Goal: Task Accomplishment & Management: Use online tool/utility

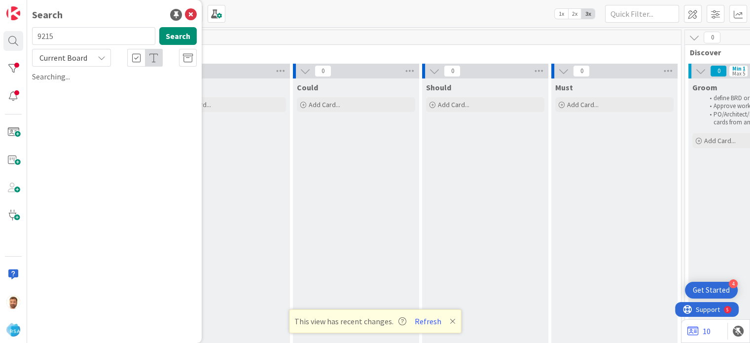
scroll to position [0, 860]
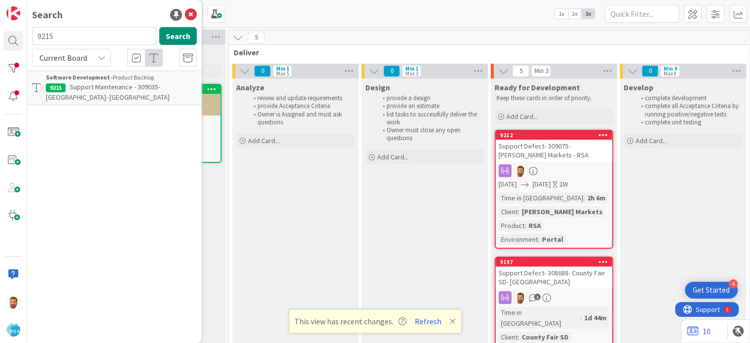
click at [110, 97] on p "Support Maintenance - 309035- AGBR Village Market- RSA" at bounding box center [121, 92] width 151 height 21
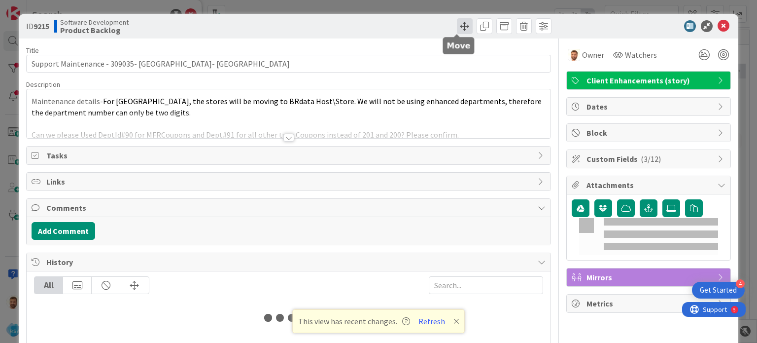
click at [457, 23] on span at bounding box center [465, 26] width 16 height 16
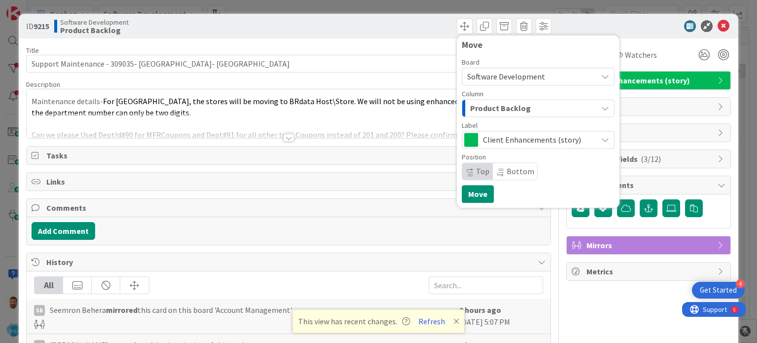
click at [468, 100] on div "Product Backlog" at bounding box center [533, 108] width 130 height 16
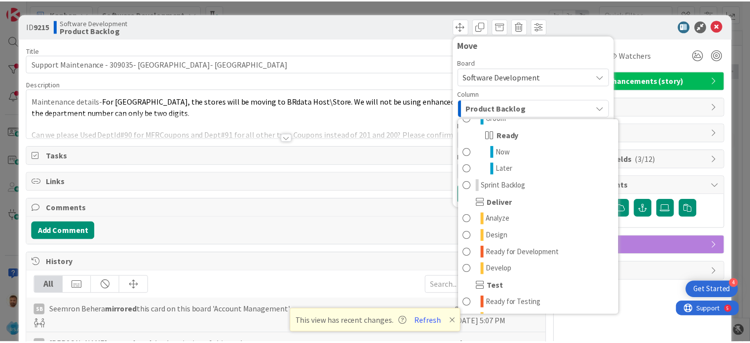
scroll to position [146, 0]
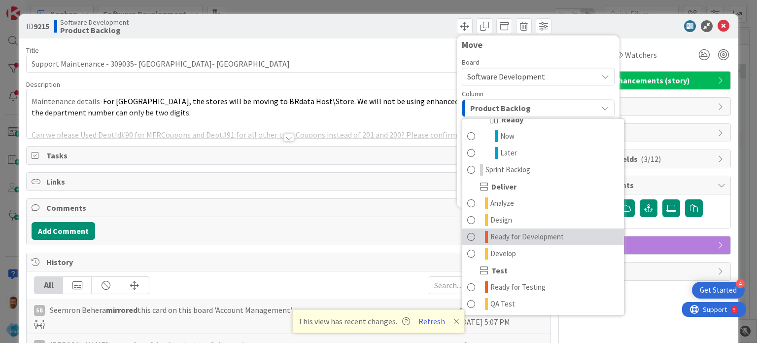
click at [521, 230] on link "Ready for Development" at bounding box center [544, 236] width 162 height 17
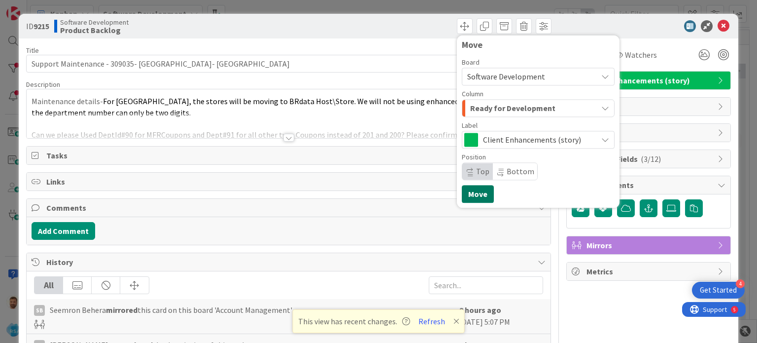
click at [470, 192] on button "Move" at bounding box center [478, 194] width 32 height 18
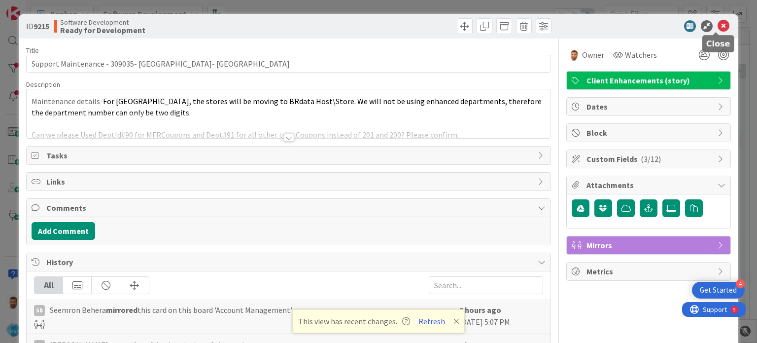
click at [718, 29] on icon at bounding box center [724, 26] width 12 height 12
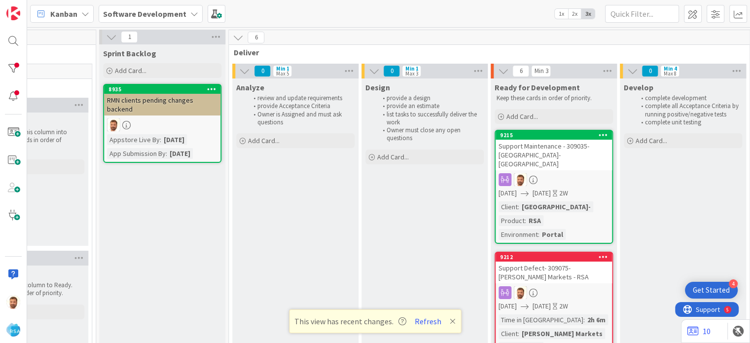
click at [540, 145] on div "Support Maintenance - 309035- AGBR Village Market- RSA" at bounding box center [554, 155] width 116 height 31
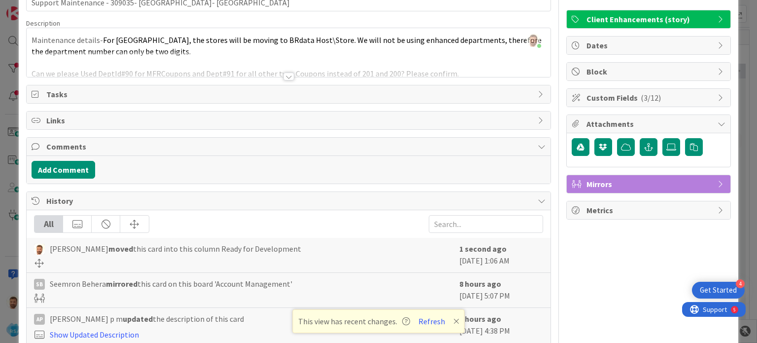
scroll to position [63, 0]
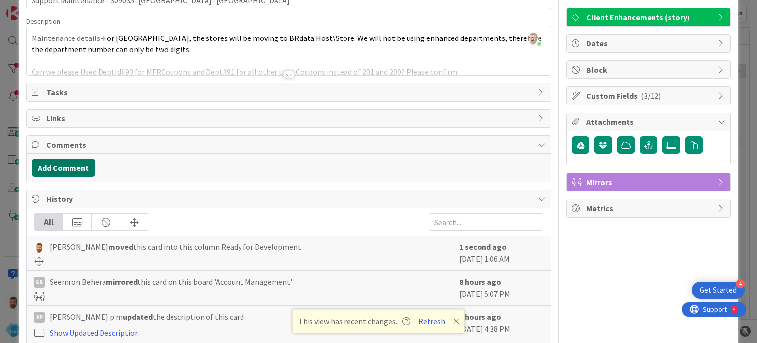
click at [77, 168] on button "Add Comment" at bounding box center [64, 168] width 64 height 18
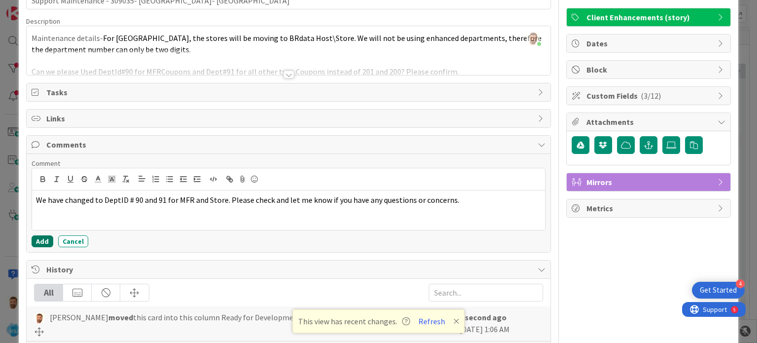
click at [41, 242] on button "Add" at bounding box center [43, 241] width 22 height 12
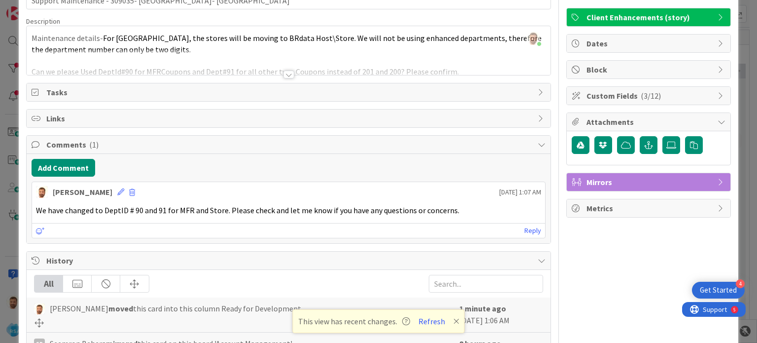
scroll to position [0, 0]
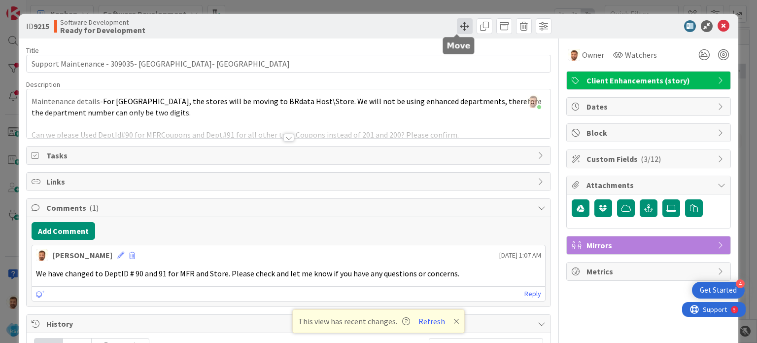
click at [458, 26] on span at bounding box center [465, 26] width 16 height 16
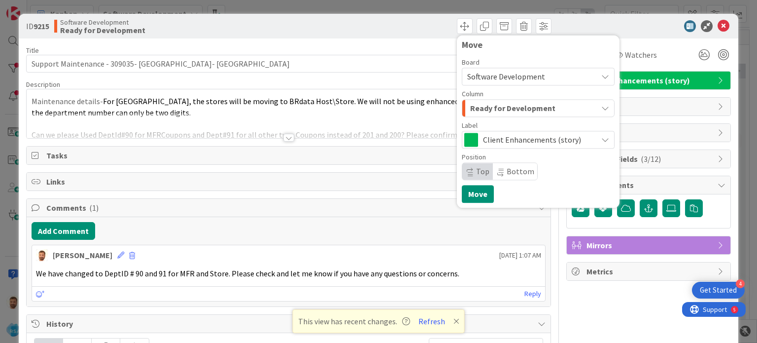
click at [497, 95] on div "Column" at bounding box center [538, 93] width 153 height 7
click at [502, 116] on div "Ready for Development" at bounding box center [533, 108] width 130 height 16
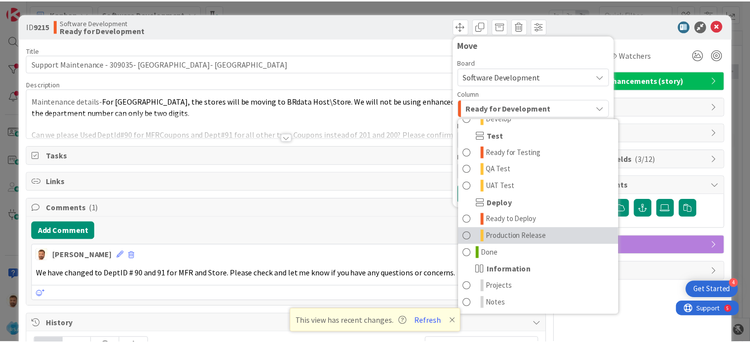
scroll to position [280, 0]
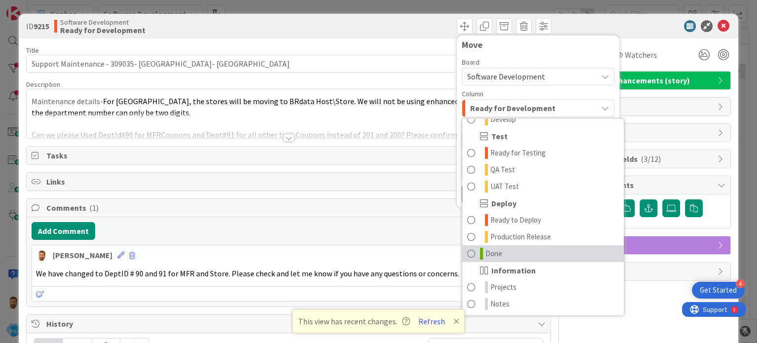
click at [489, 250] on span "Done" at bounding box center [494, 254] width 17 height 12
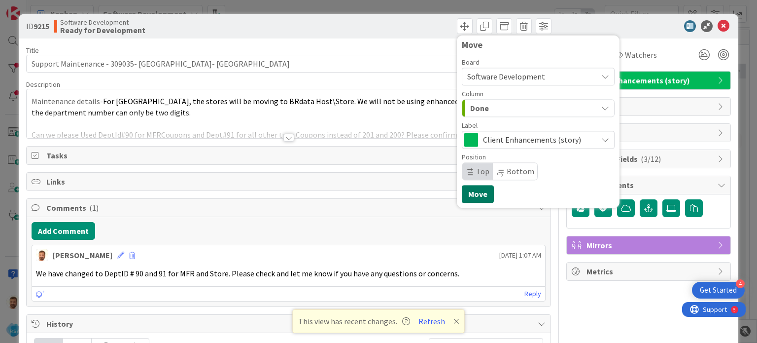
click at [475, 191] on button "Move" at bounding box center [478, 194] width 32 height 18
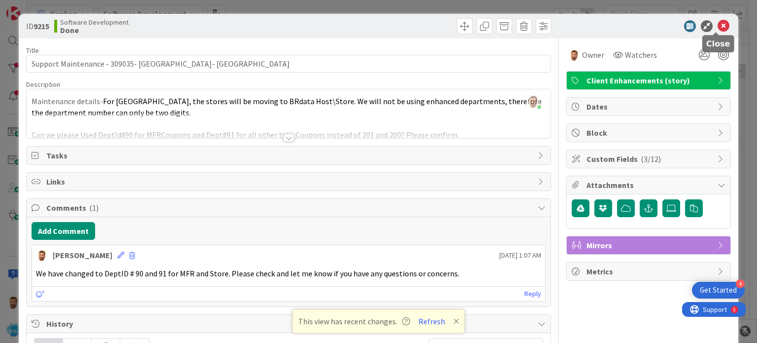
click at [718, 30] on icon at bounding box center [724, 26] width 12 height 12
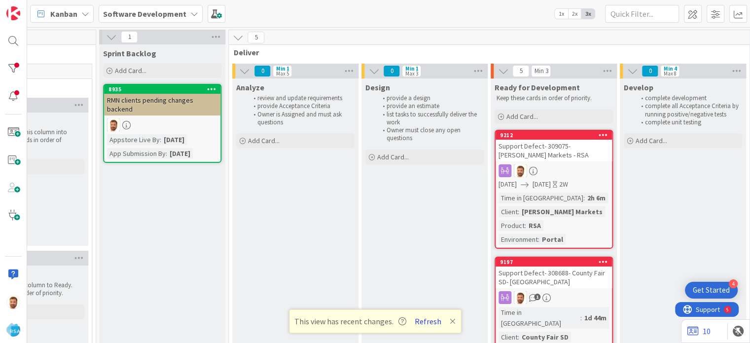
click at [433, 323] on button "Refresh" at bounding box center [428, 321] width 34 height 13
